Goal: Task Accomplishment & Management: Use online tool/utility

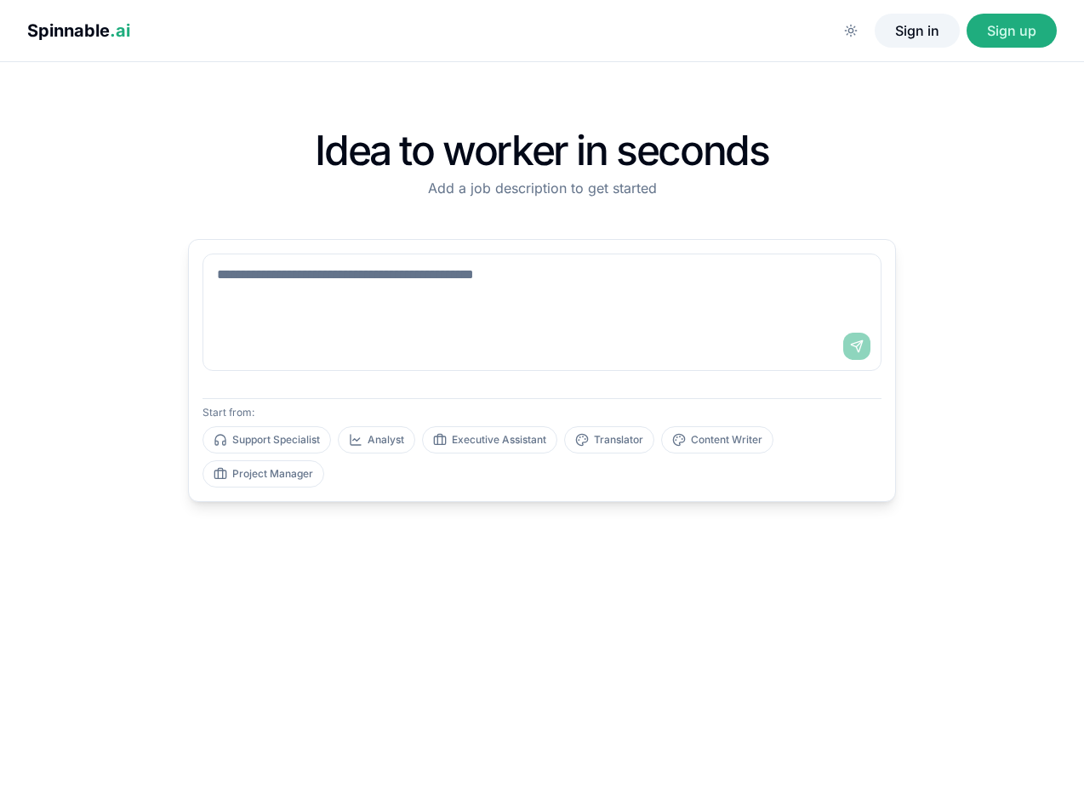
click at [921, 25] on button "Sign in" at bounding box center [917, 31] width 85 height 34
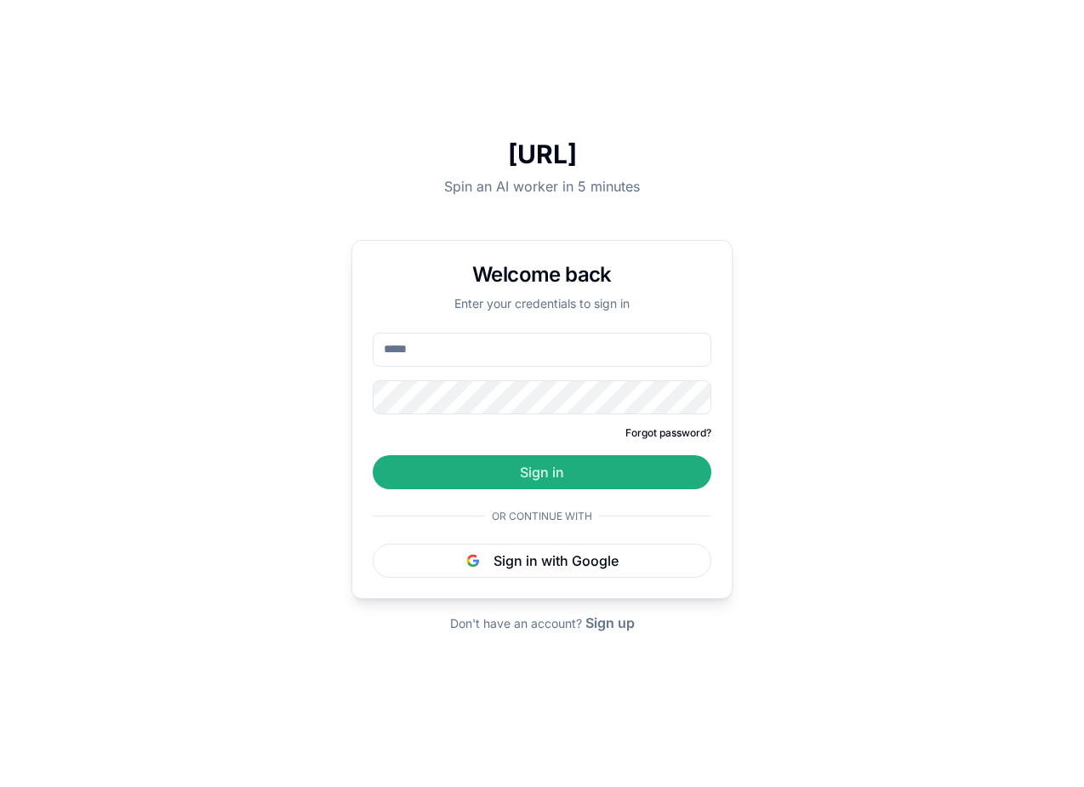
click at [504, 354] on input "email" at bounding box center [542, 350] width 339 height 34
click at [507, 343] on input "email" at bounding box center [542, 350] width 339 height 34
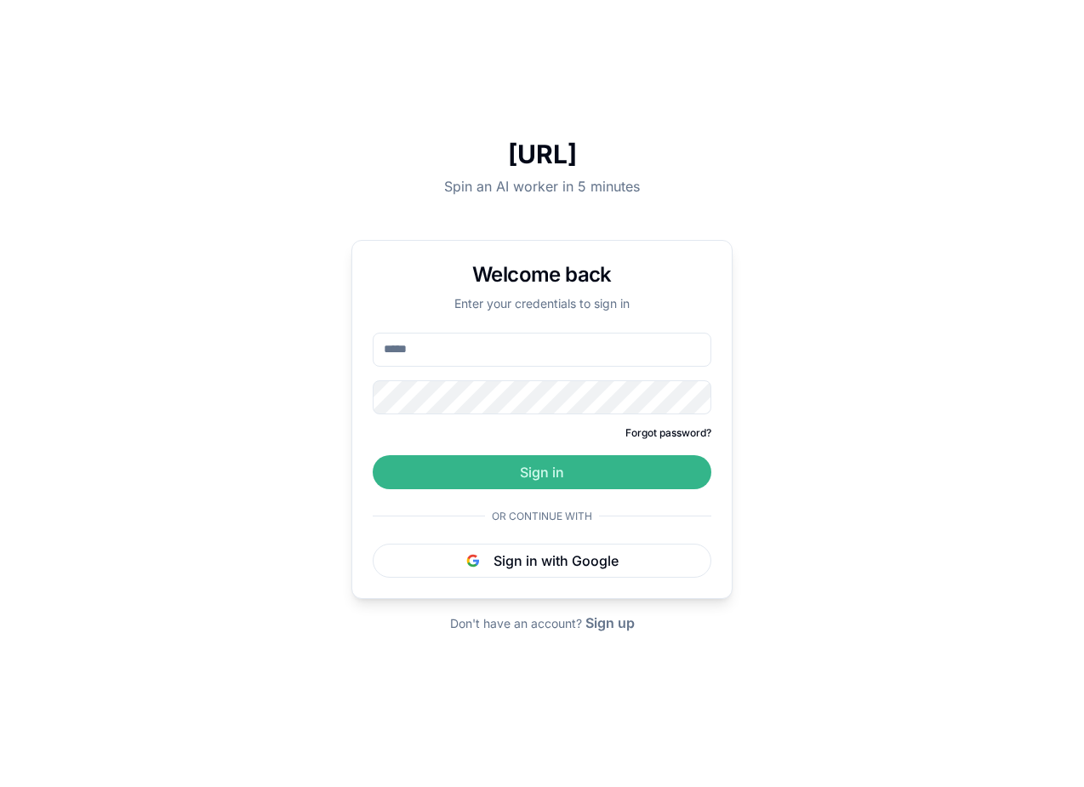
click at [553, 460] on button "Sign in" at bounding box center [542, 472] width 339 height 34
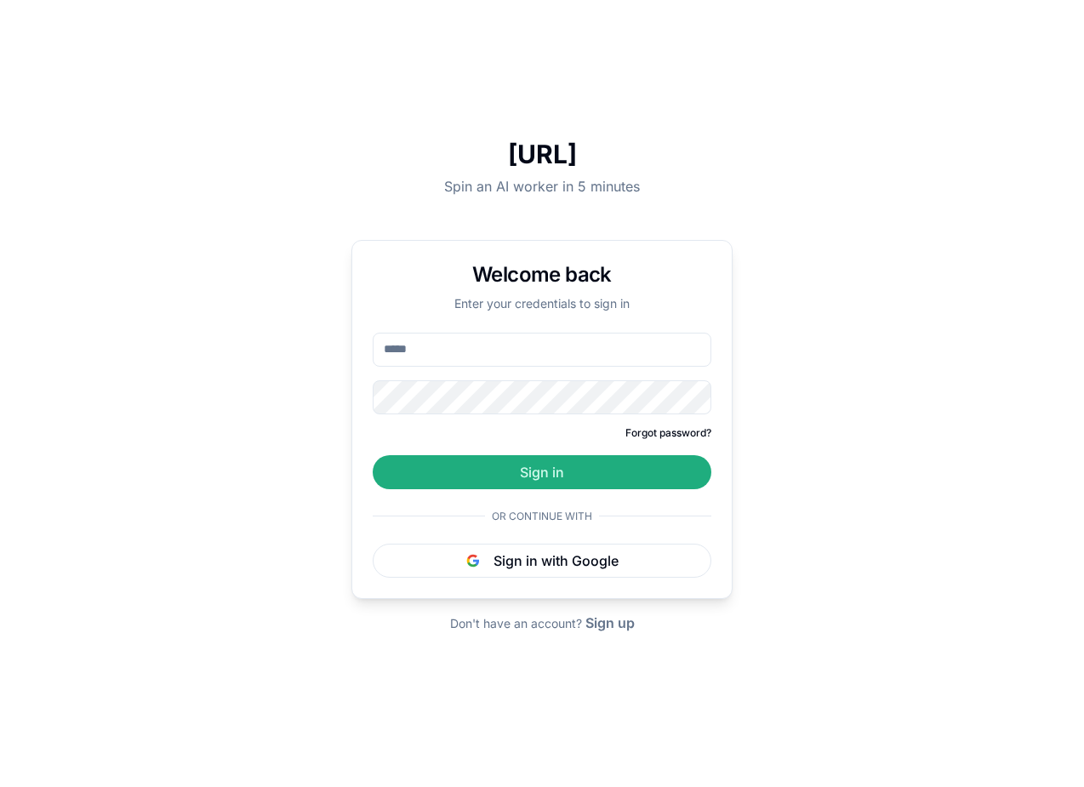
click at [465, 357] on input "email" at bounding box center [542, 350] width 339 height 34
type input "**********"
click at [373, 455] on button "Sign in" at bounding box center [542, 472] width 339 height 34
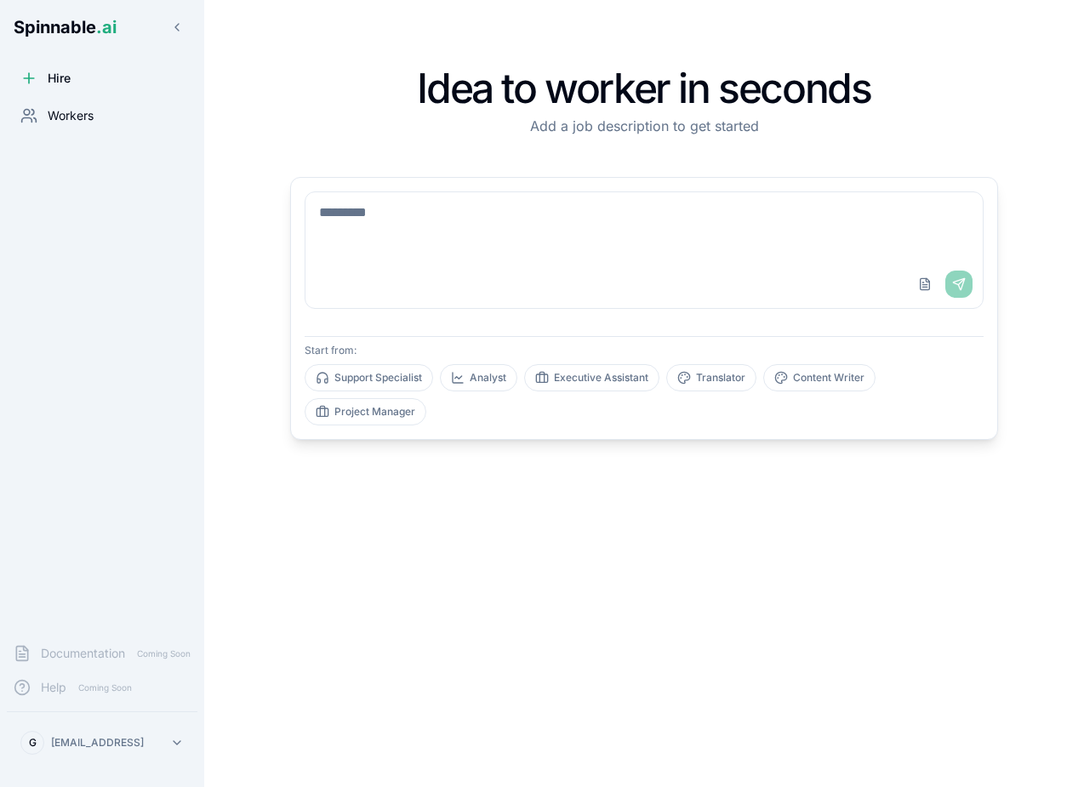
click at [80, 111] on span "Workers" at bounding box center [71, 115] width 46 height 17
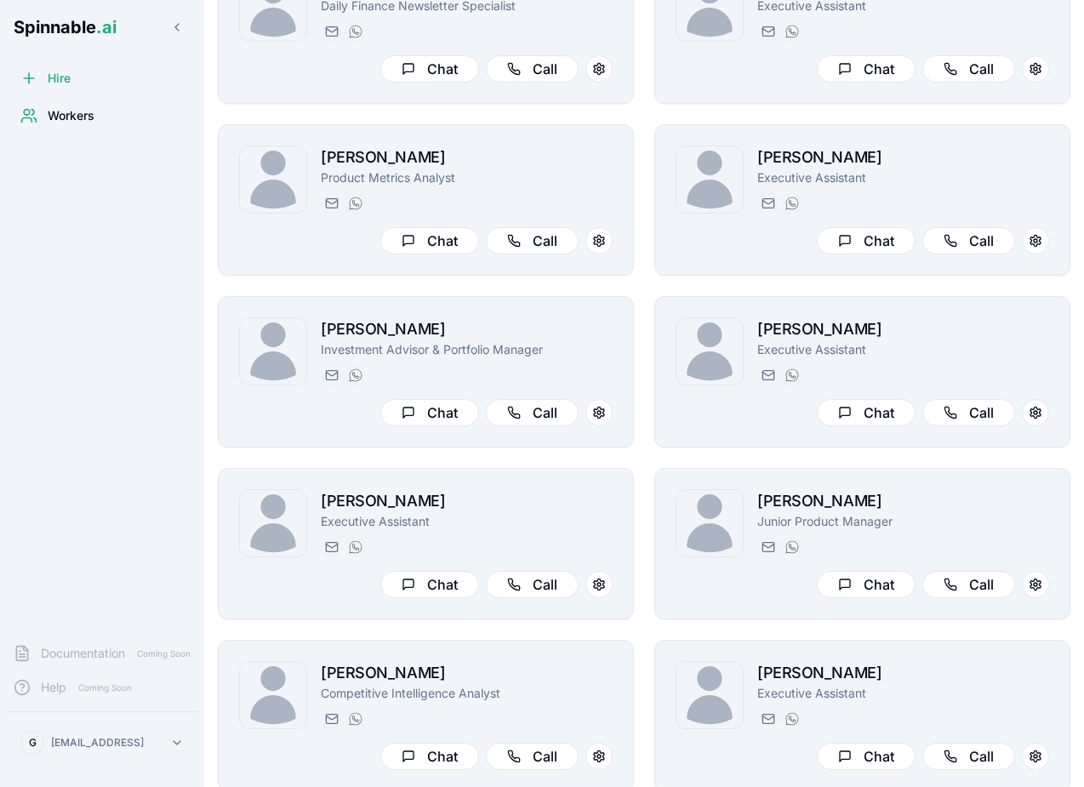
scroll to position [494, 0]
